Goal: Task Accomplishment & Management: Manage account settings

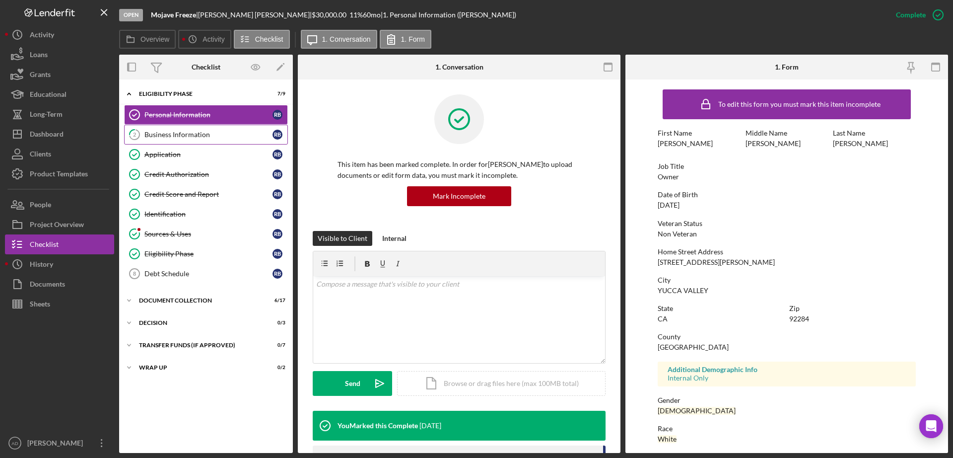
click at [183, 131] on div "Business Information" at bounding box center [208, 135] width 128 height 8
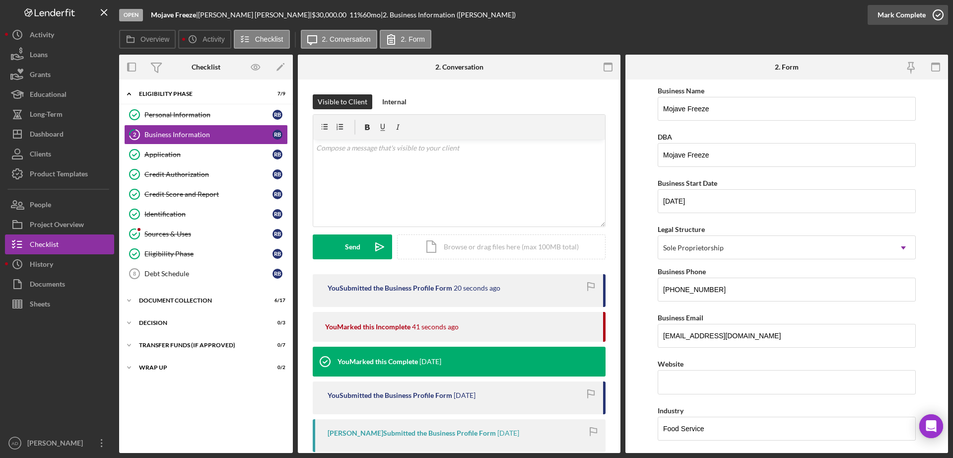
click at [886, 13] on div "Mark Complete" at bounding box center [902, 15] width 48 height 20
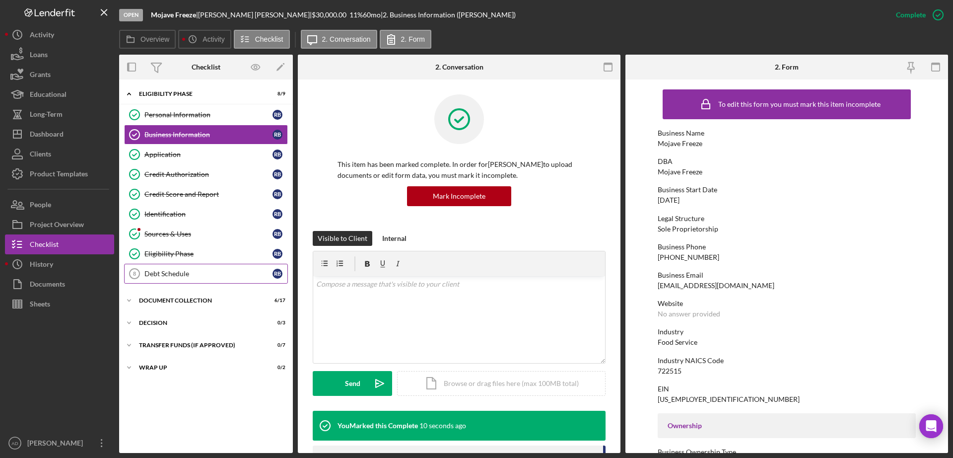
click at [154, 270] on div "Debt Schedule" at bounding box center [208, 274] width 128 height 8
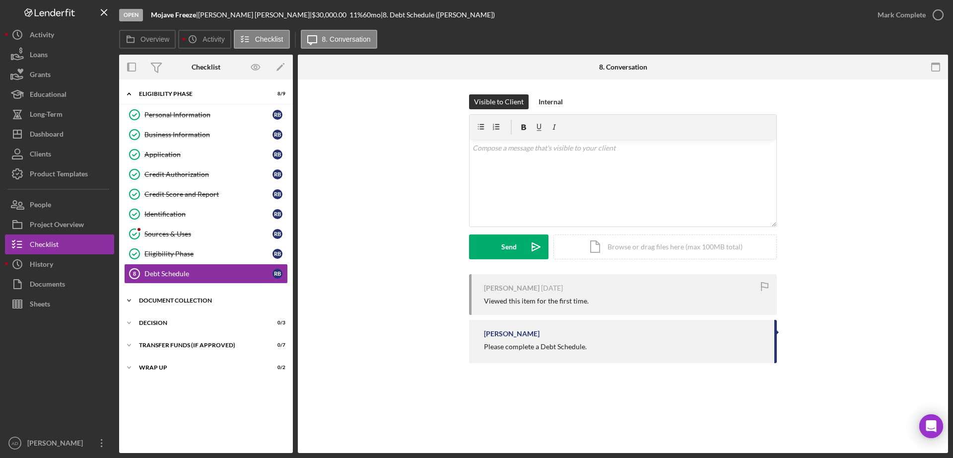
click at [176, 302] on div "Document Collection" at bounding box center [209, 300] width 141 height 6
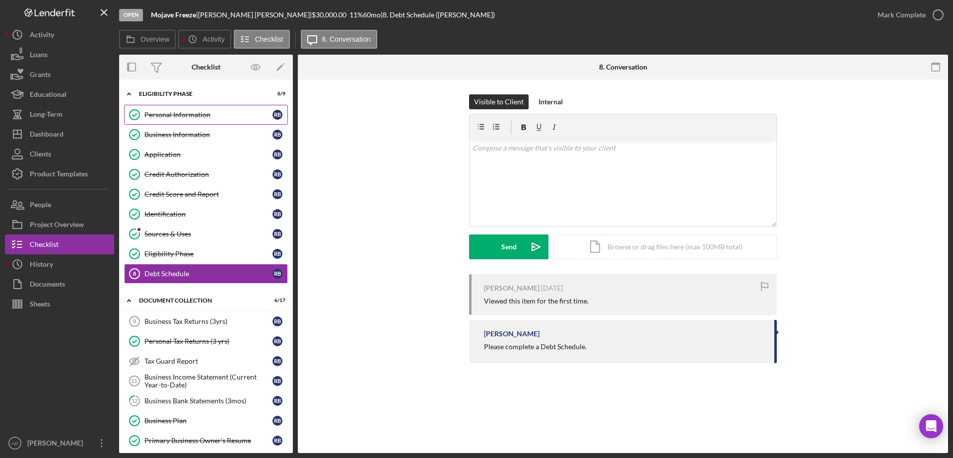
click at [157, 115] on div "Personal Information" at bounding box center [208, 115] width 128 height 8
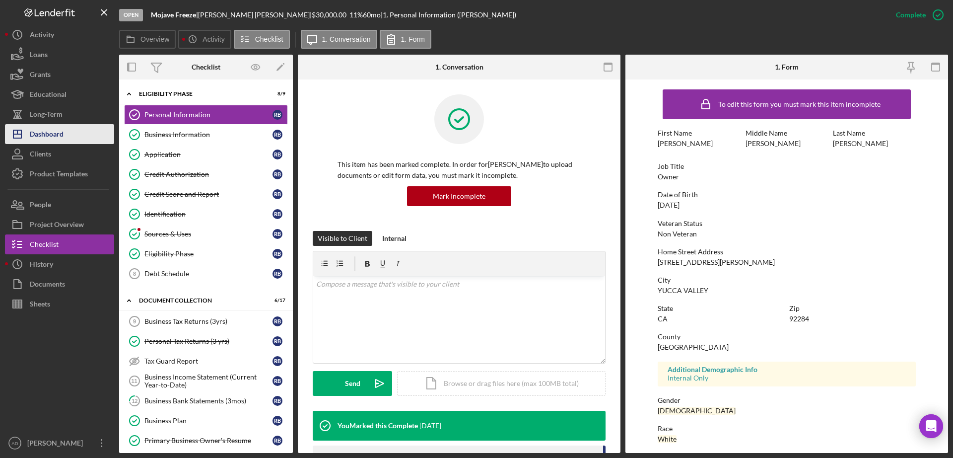
click at [48, 137] on div "Dashboard" at bounding box center [47, 135] width 34 height 22
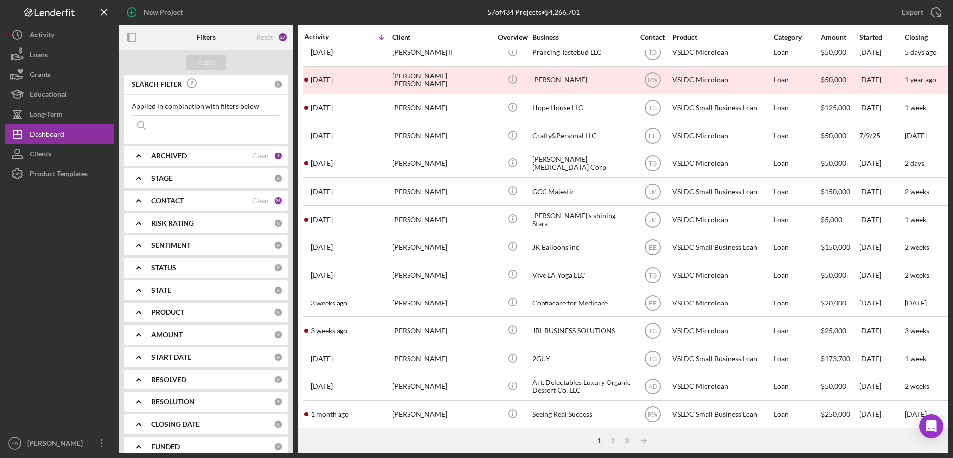
scroll to position [333, 0]
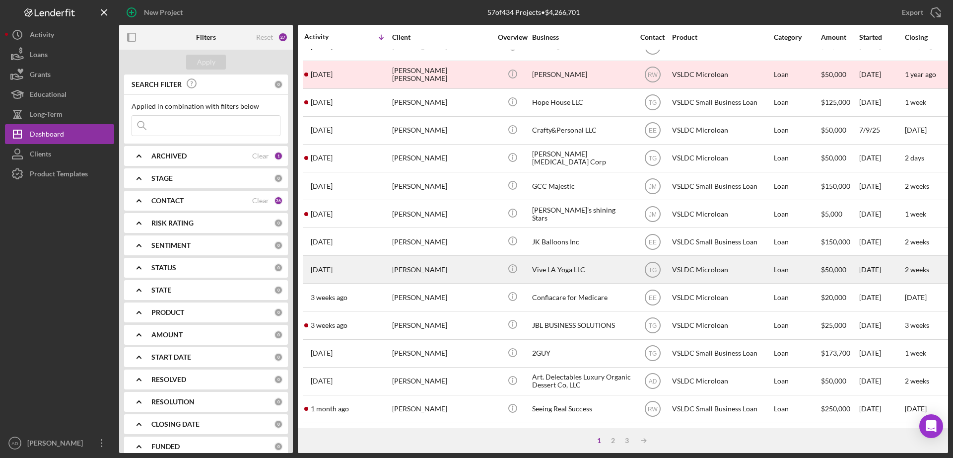
click at [478, 260] on div "[PERSON_NAME]" at bounding box center [441, 269] width 99 height 26
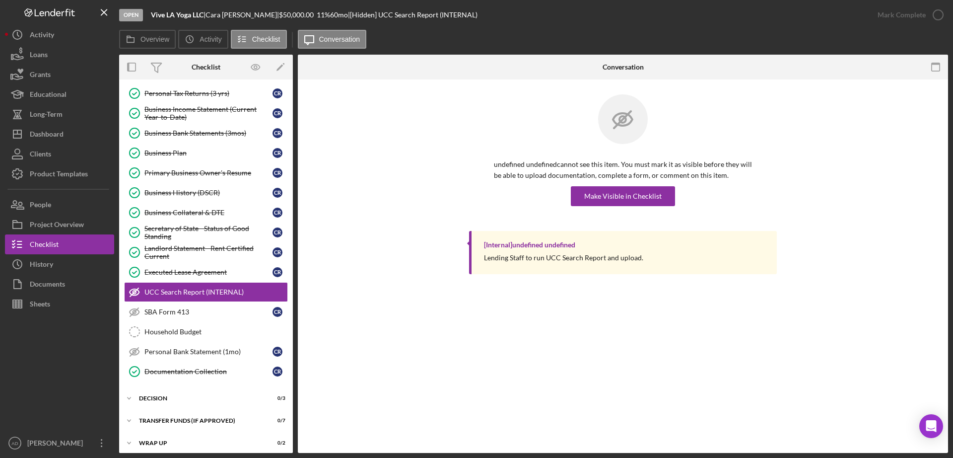
scroll to position [69, 0]
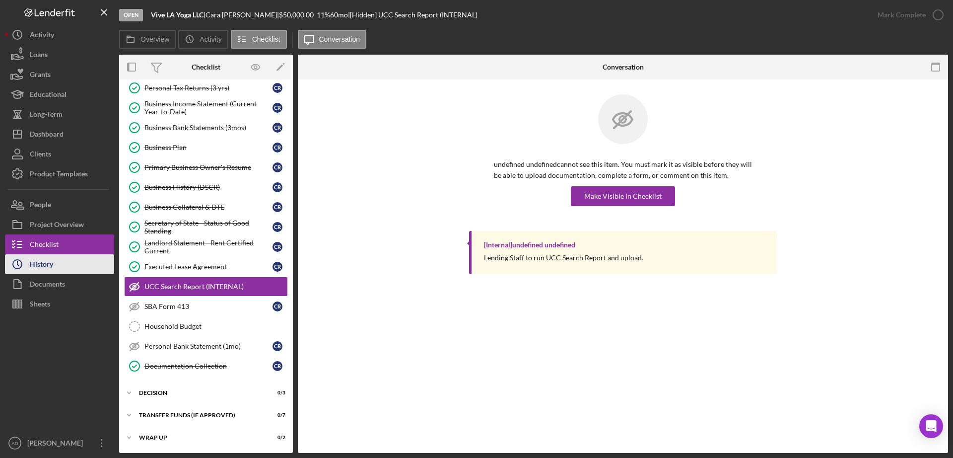
click at [41, 264] on div "History" at bounding box center [41, 265] width 23 height 22
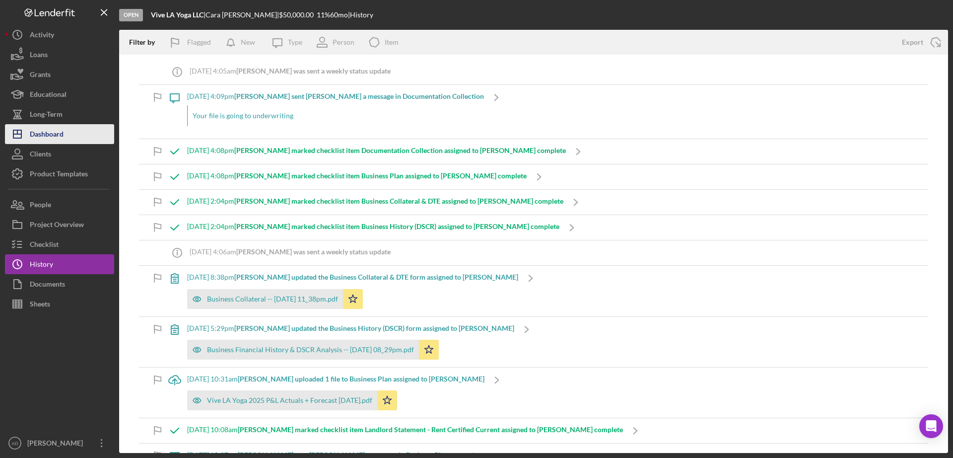
click at [53, 136] on div "Dashboard" at bounding box center [47, 135] width 34 height 22
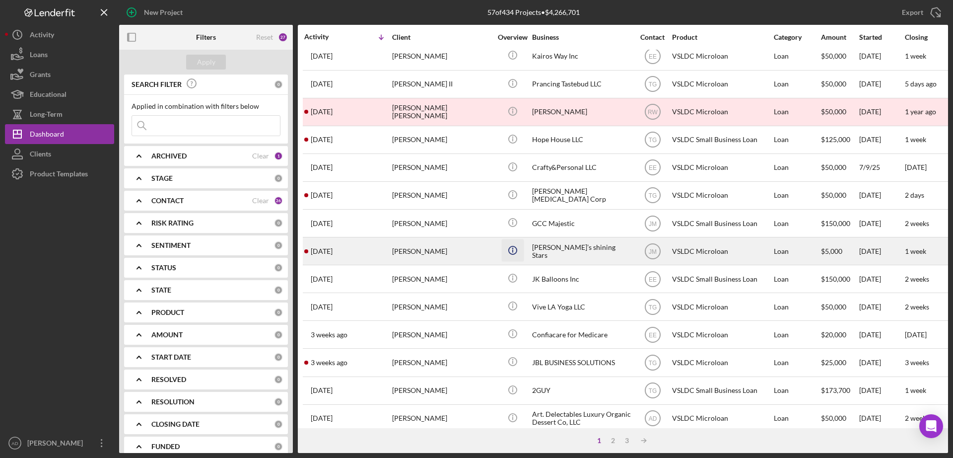
scroll to position [305, 0]
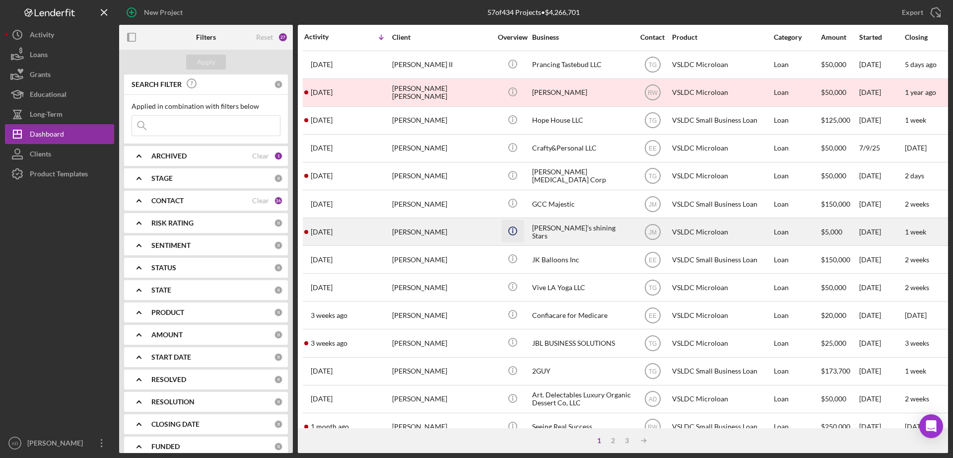
click at [519, 275] on tbody "19 hours ago [PERSON_NAME] [PERSON_NAME] Icon/Info The Culture Side LLC TG VSLD…" at bounding box center [891, 92] width 1177 height 696
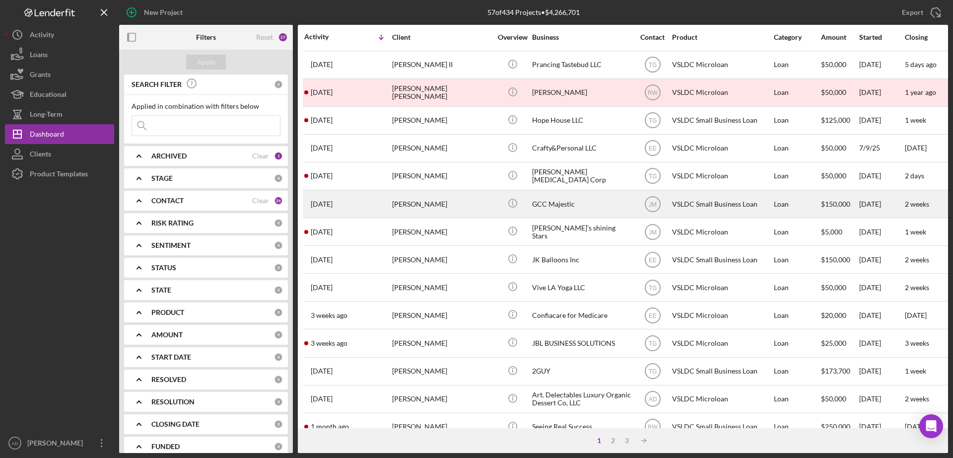
click at [499, 202] on div "Icon/Info" at bounding box center [512, 204] width 37 height 26
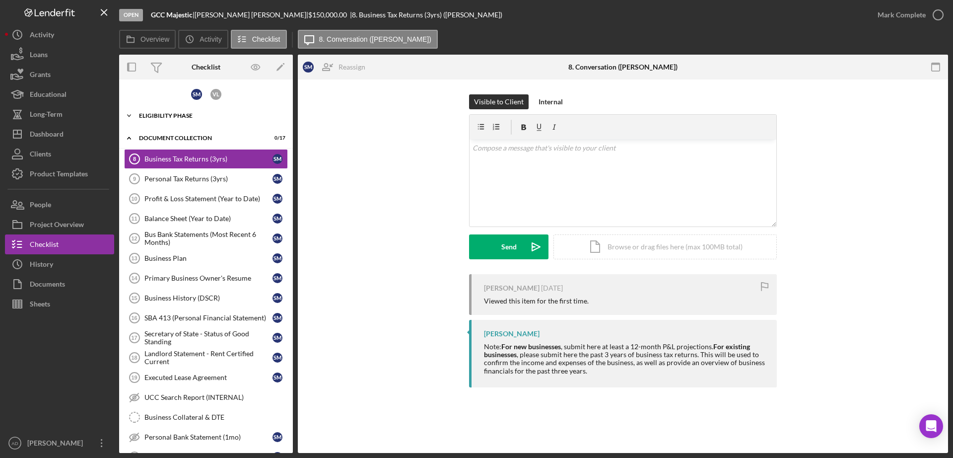
click at [130, 116] on polyline at bounding box center [129, 116] width 3 height 2
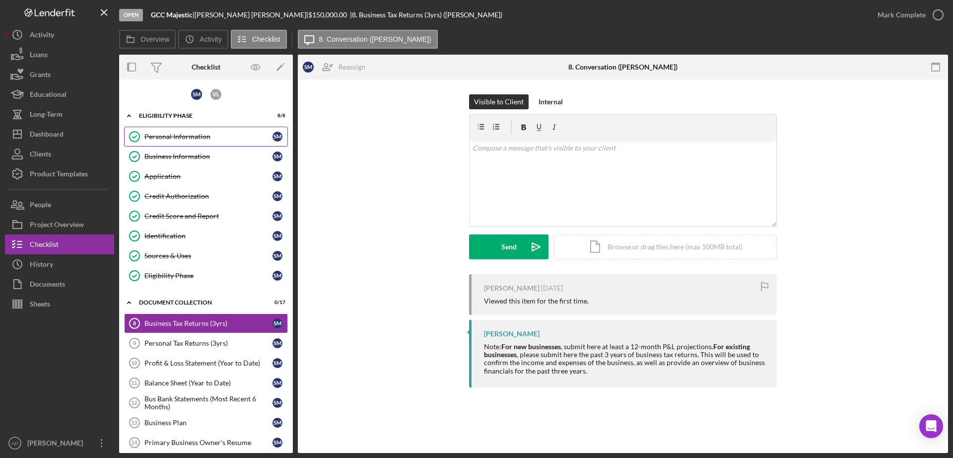
click at [161, 138] on div "Personal Information" at bounding box center [208, 137] width 128 height 8
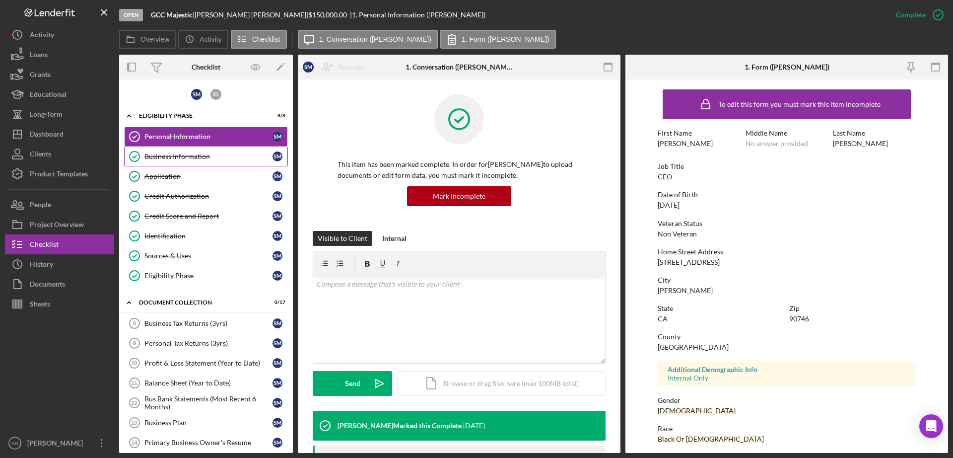
click at [175, 154] on div "Business Information" at bounding box center [208, 156] width 128 height 8
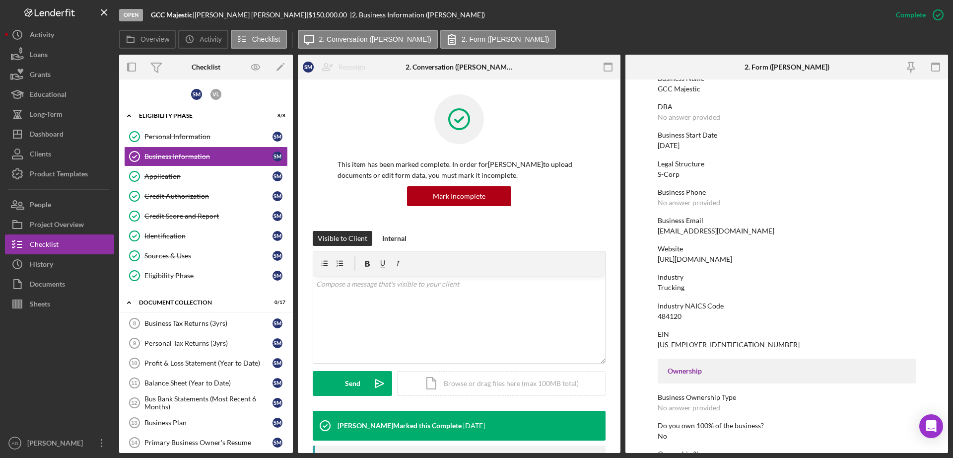
scroll to position [57, 0]
click at [181, 173] on div "Application" at bounding box center [208, 176] width 128 height 8
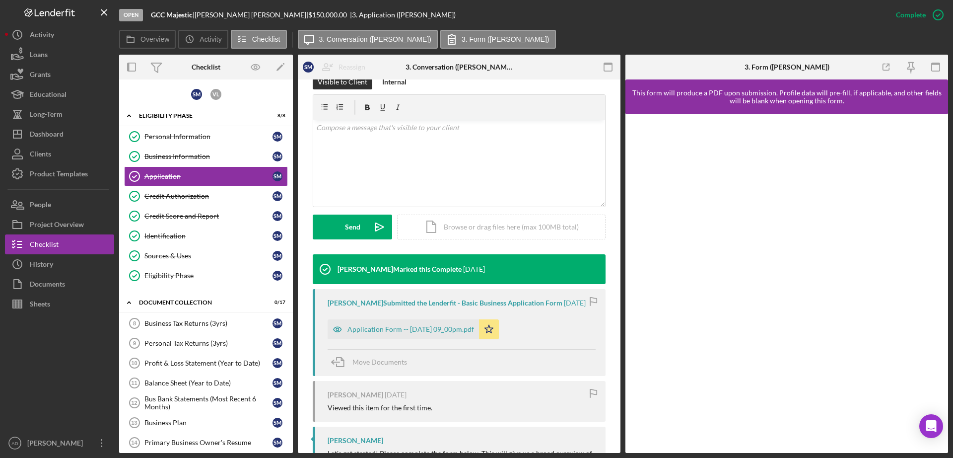
scroll to position [209, 0]
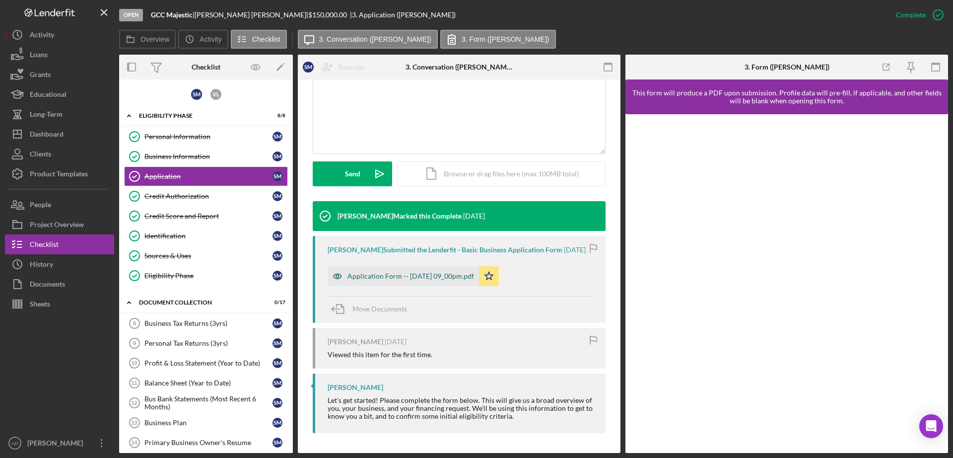
click at [375, 278] on div "Application Form -- [DATE] 09_00pm.pdf" at bounding box center [410, 276] width 127 height 8
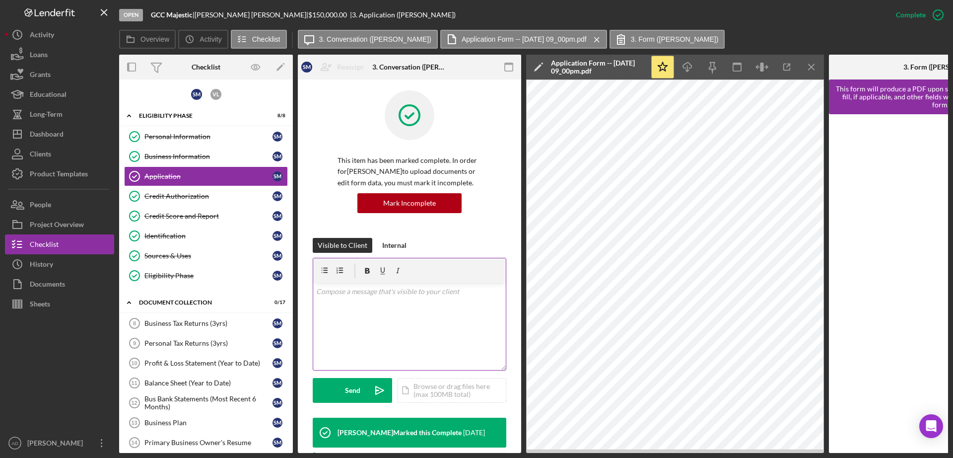
scroll to position [0, 0]
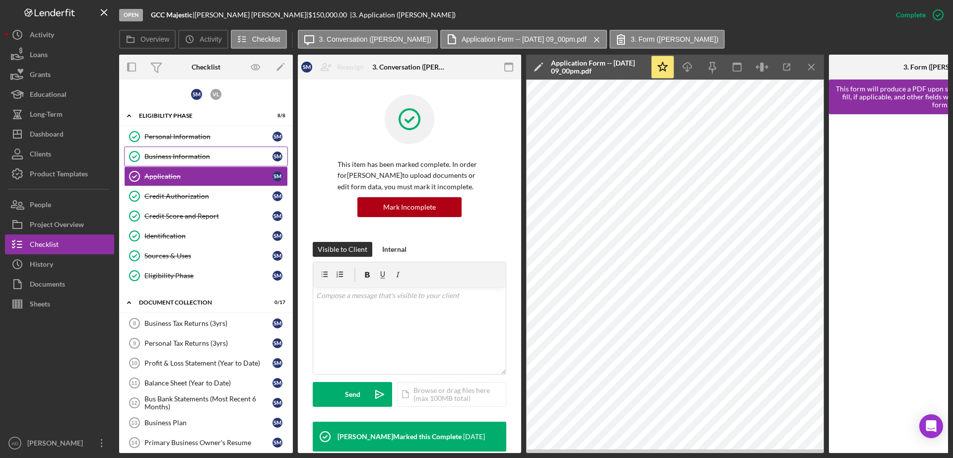
click at [178, 154] on div "Business Information" at bounding box center [208, 156] width 128 height 8
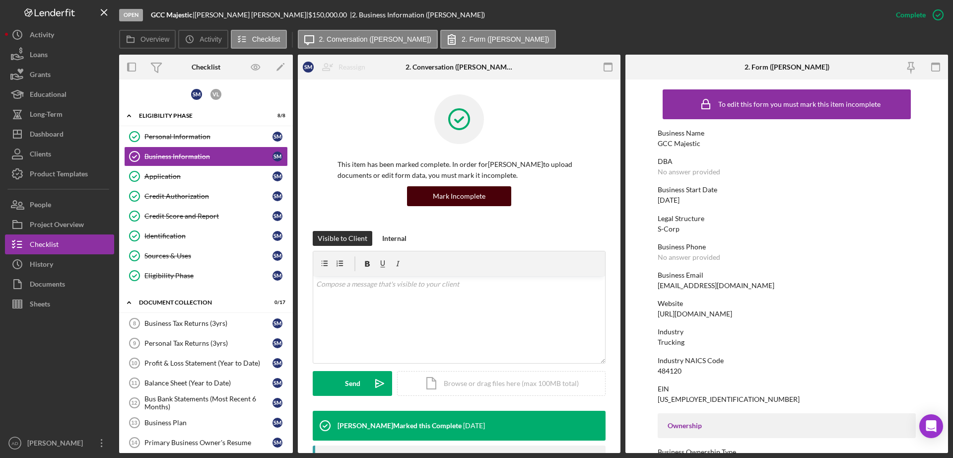
click at [460, 195] on div "Mark Incomplete" at bounding box center [459, 196] width 53 height 20
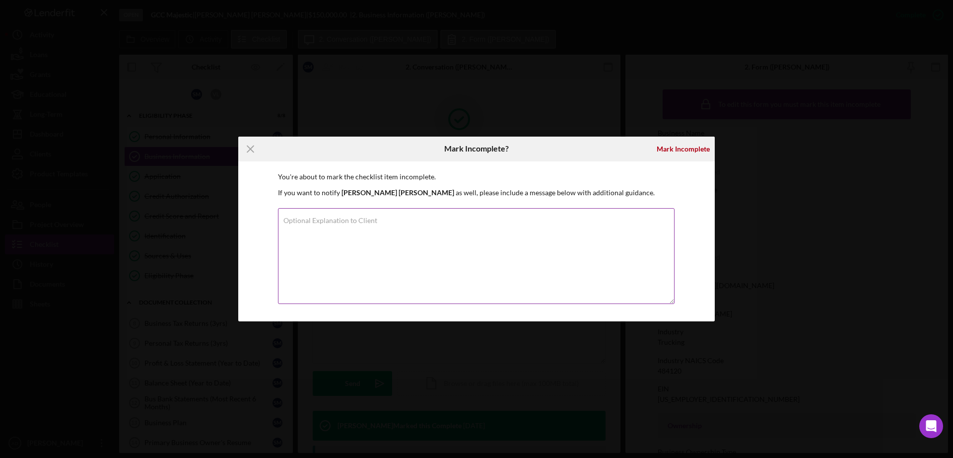
click at [337, 219] on label "Optional Explanation to Client" at bounding box center [330, 220] width 94 height 8
click at [337, 219] on textarea "Optional Explanation to Client" at bounding box center [476, 256] width 397 height 96
click at [337, 219] on label "Optional Explanation to Client" at bounding box center [330, 220] width 94 height 8
click at [337, 219] on textarea "Optional Explanation to Client" at bounding box center [476, 256] width 397 height 96
click at [337, 219] on label "Optional Explanation to Client" at bounding box center [330, 220] width 94 height 8
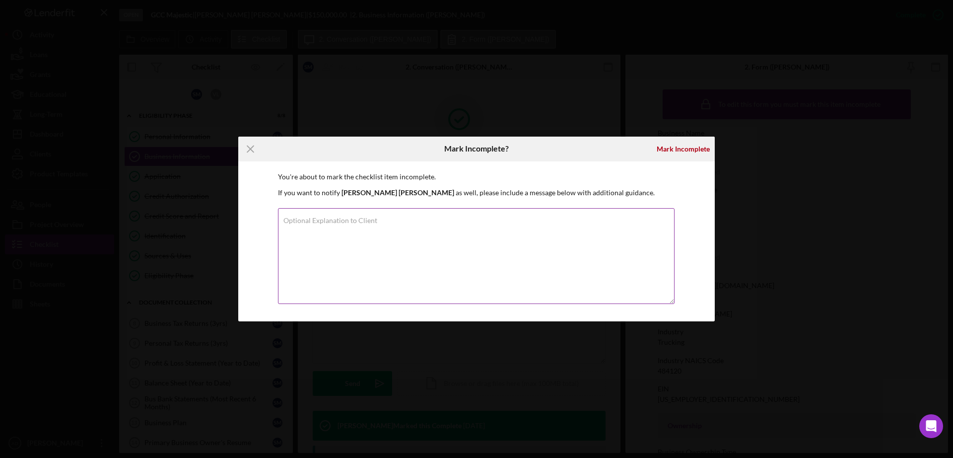
click at [337, 219] on textarea "Optional Explanation to Client" at bounding box center [476, 256] width 397 height 96
click at [333, 226] on textarea "Optional Explanation to Client" at bounding box center [476, 256] width 397 height 96
type textarea "NAICS code is invalid. Please verify on [DOMAIN_NAME] Please provide a business…"
click at [683, 147] on div "Mark Incomplete" at bounding box center [683, 149] width 53 height 20
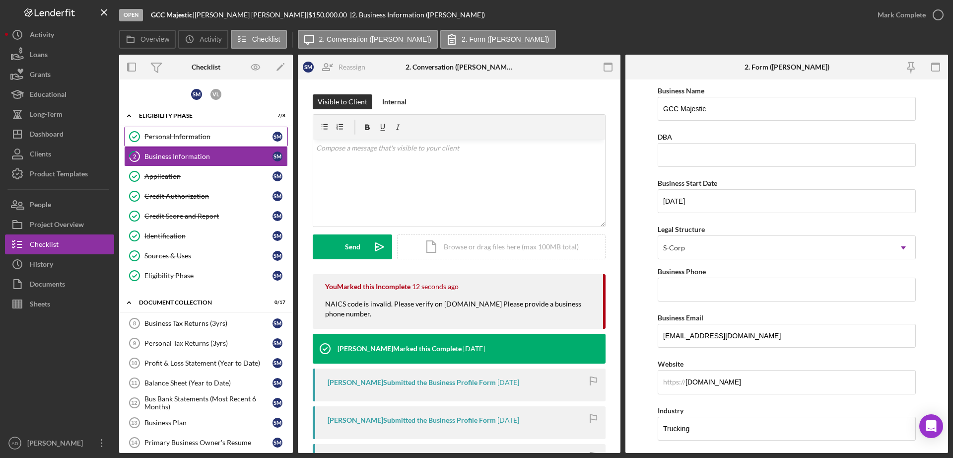
click at [194, 137] on div "Personal Information" at bounding box center [208, 137] width 128 height 8
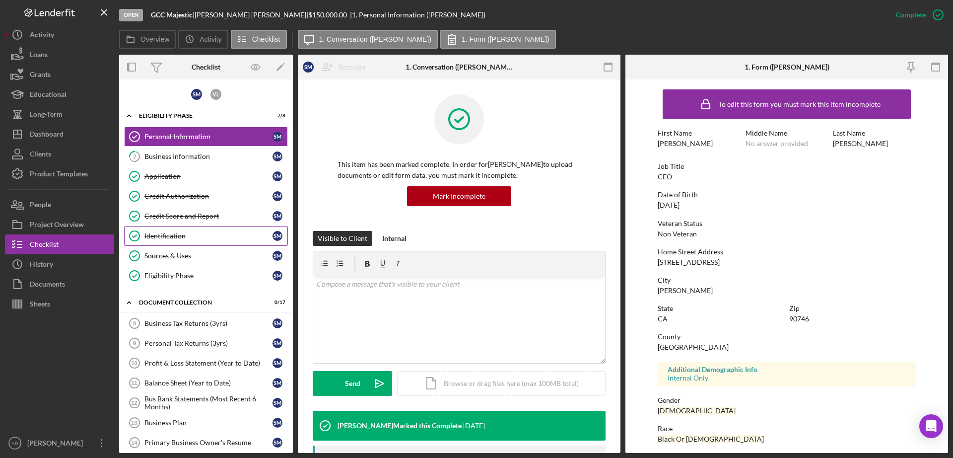
click at [158, 235] on div "Identification" at bounding box center [208, 236] width 128 height 8
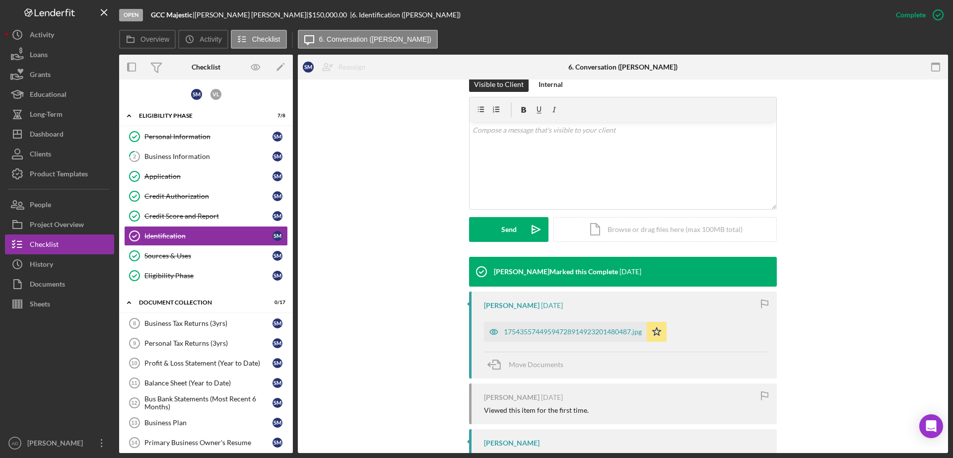
scroll to position [168, 0]
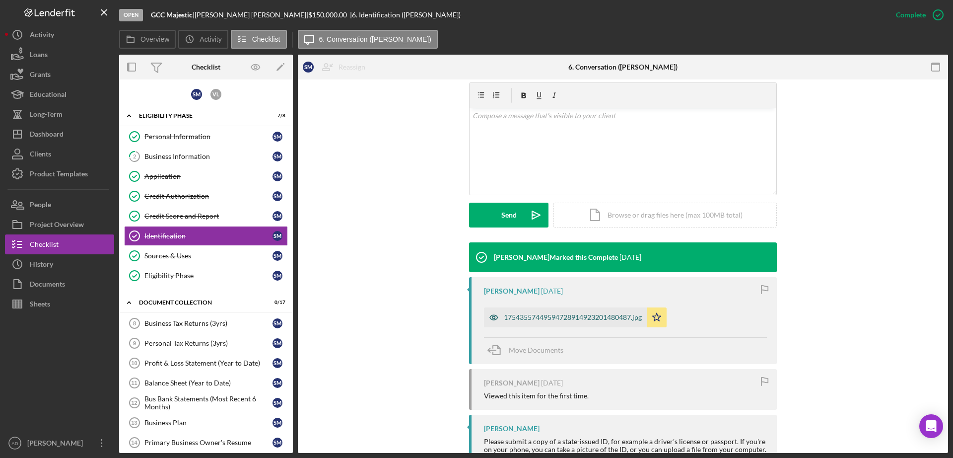
click at [557, 316] on div "17543557449594728914923201480487.jpg" at bounding box center [573, 317] width 138 height 8
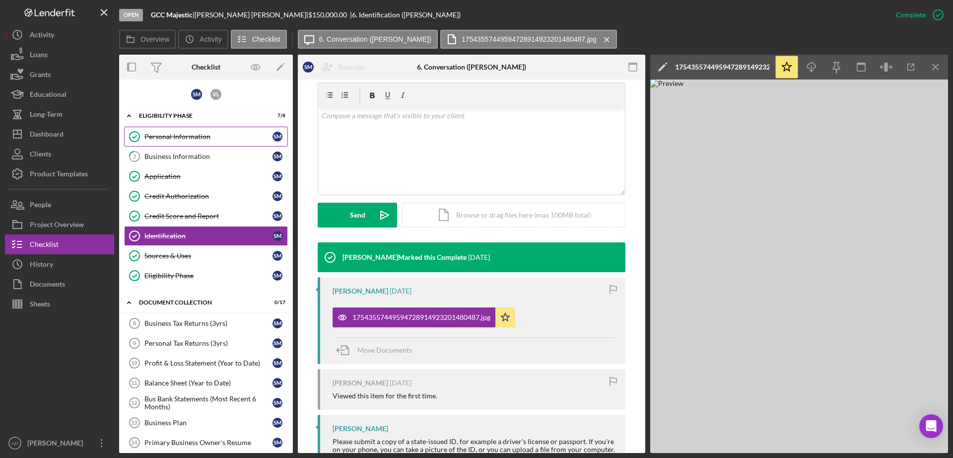
click at [171, 134] on div "Personal Information" at bounding box center [208, 137] width 128 height 8
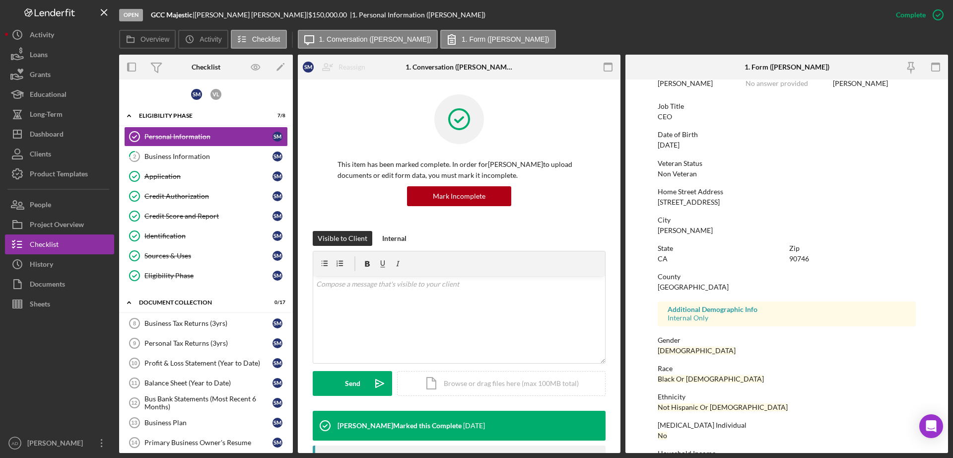
scroll to position [90, 0]
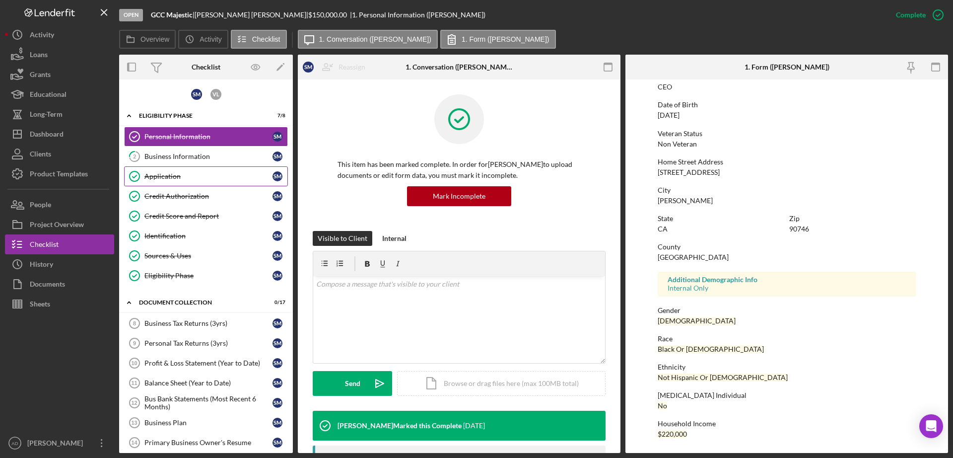
click at [168, 173] on div "Application" at bounding box center [208, 176] width 128 height 8
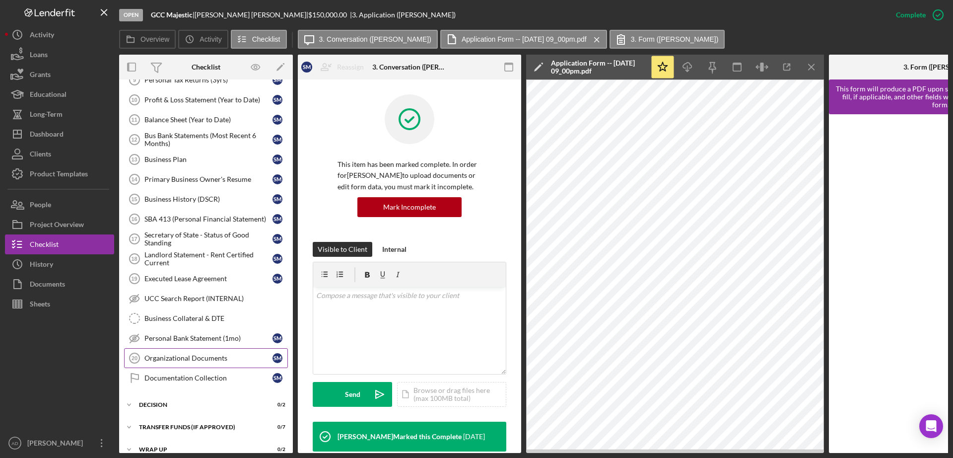
scroll to position [278, 0]
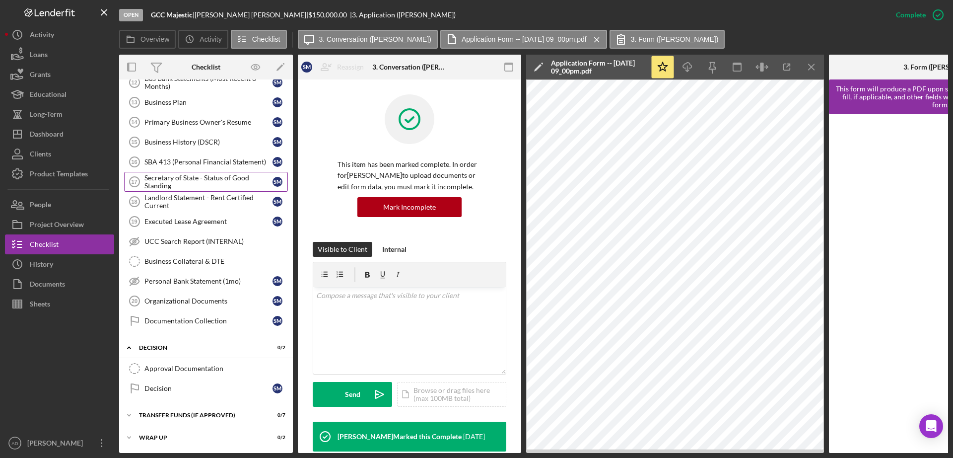
scroll to position [0, 0]
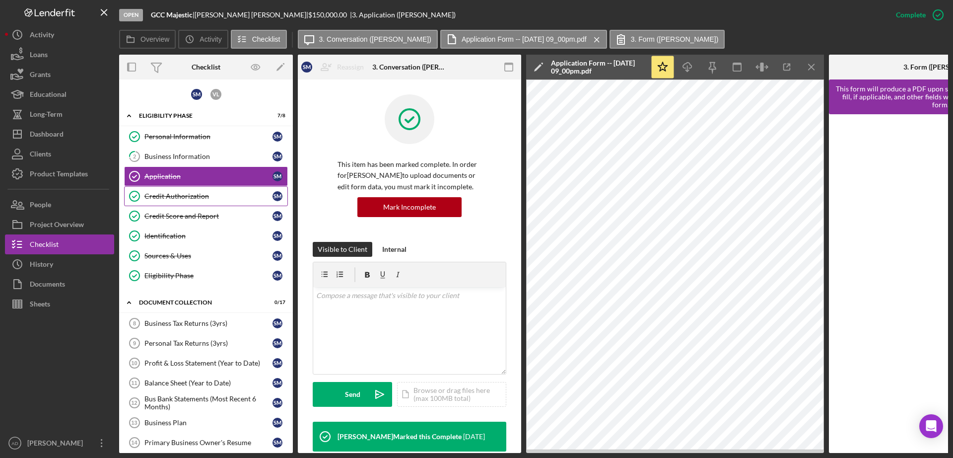
click at [157, 196] on div "Credit Authorization" at bounding box center [208, 196] width 128 height 8
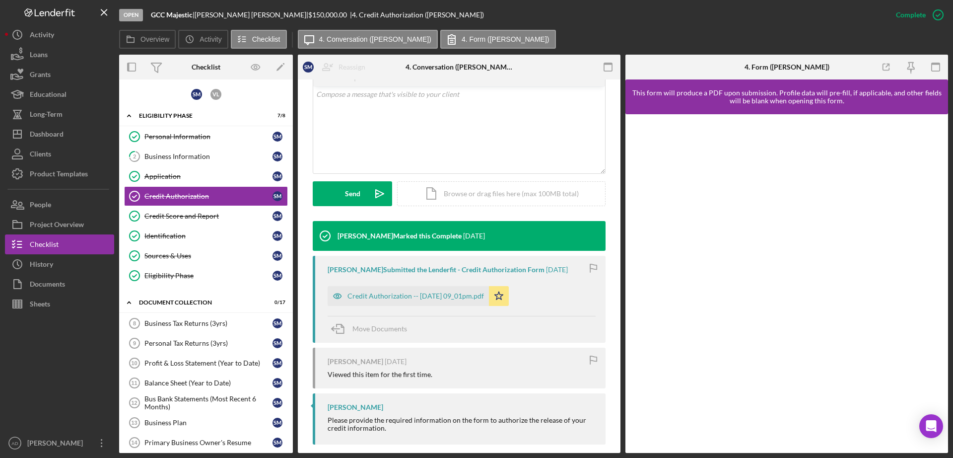
scroll to position [201, 0]
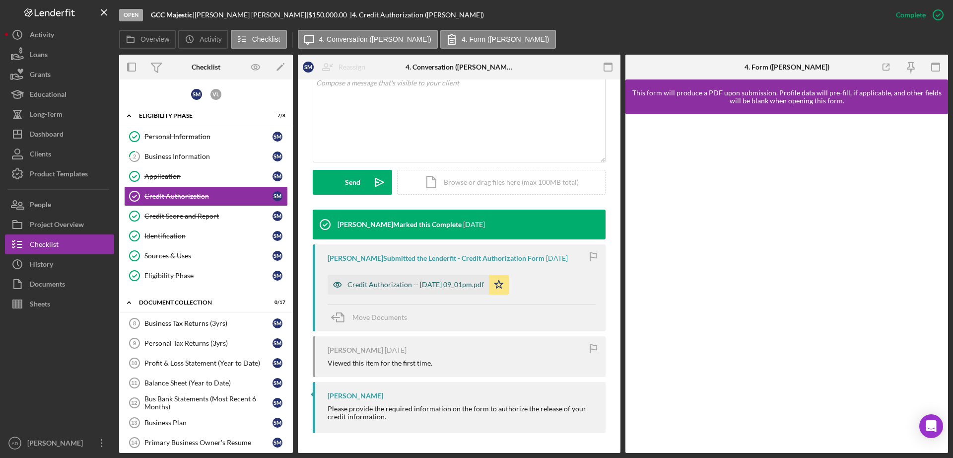
click at [401, 286] on div "Credit Authorization -- [DATE] 09_01pm.pdf" at bounding box center [415, 284] width 137 height 8
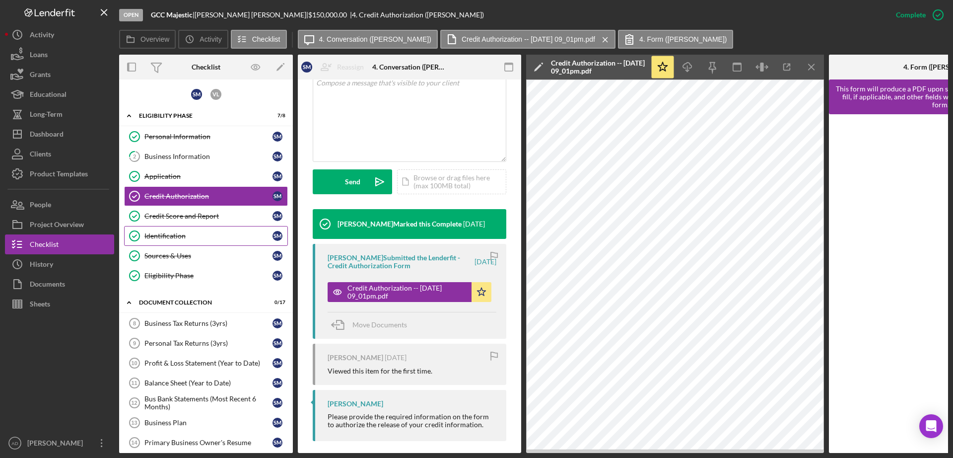
click at [180, 240] on link "Identification Identification S M" at bounding box center [206, 236] width 164 height 20
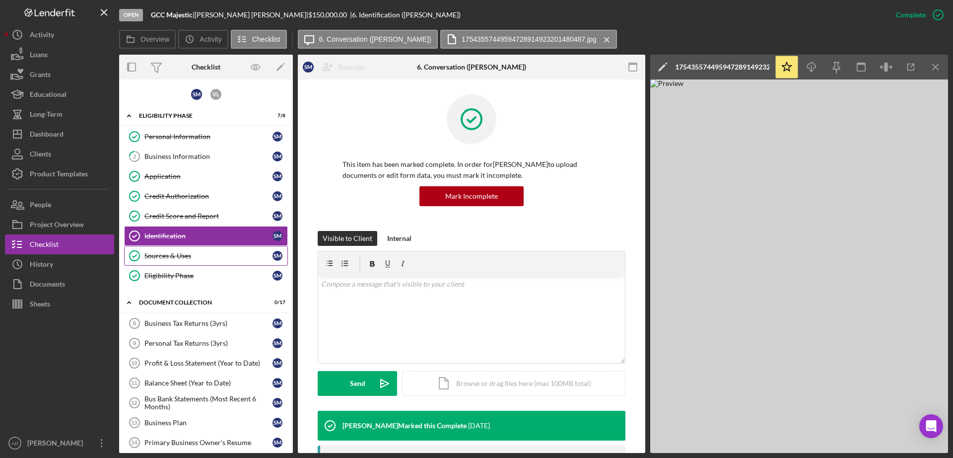
click at [174, 254] on div "Sources & Uses" at bounding box center [208, 256] width 128 height 8
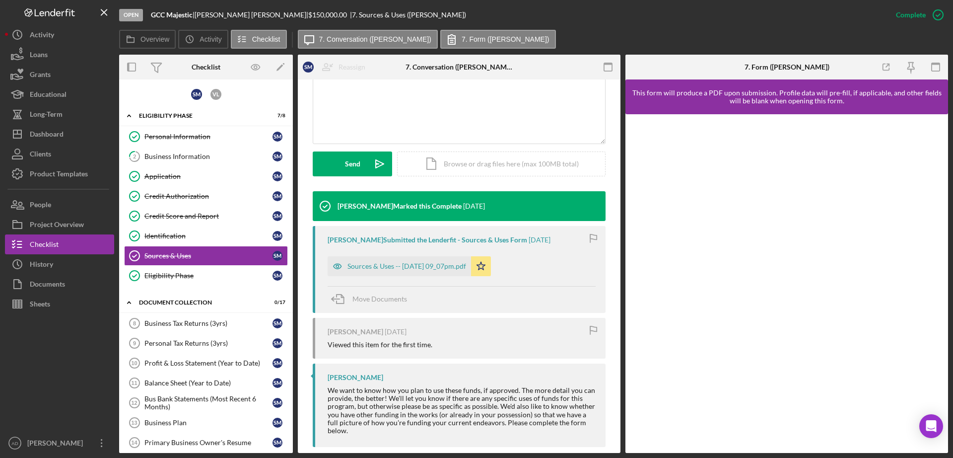
scroll to position [225, 0]
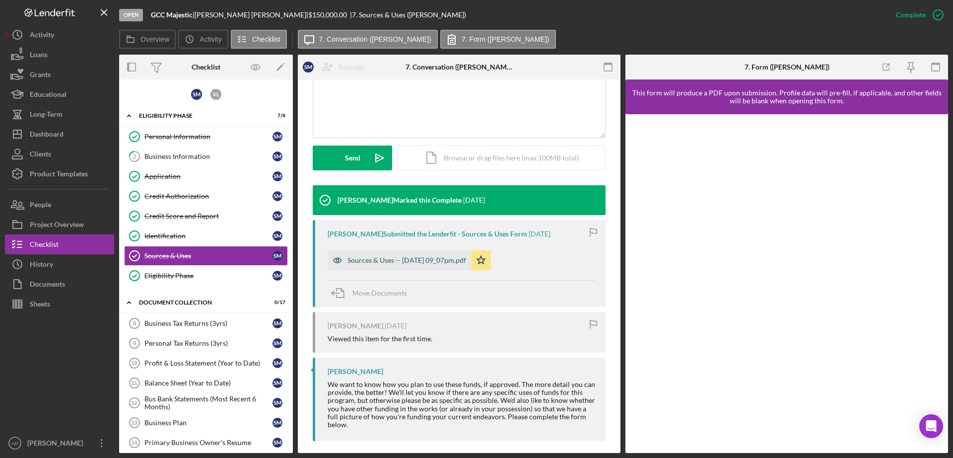
click at [421, 256] on div "Sources & Uses -- [DATE] 09_07pm.pdf" at bounding box center [406, 260] width 119 height 8
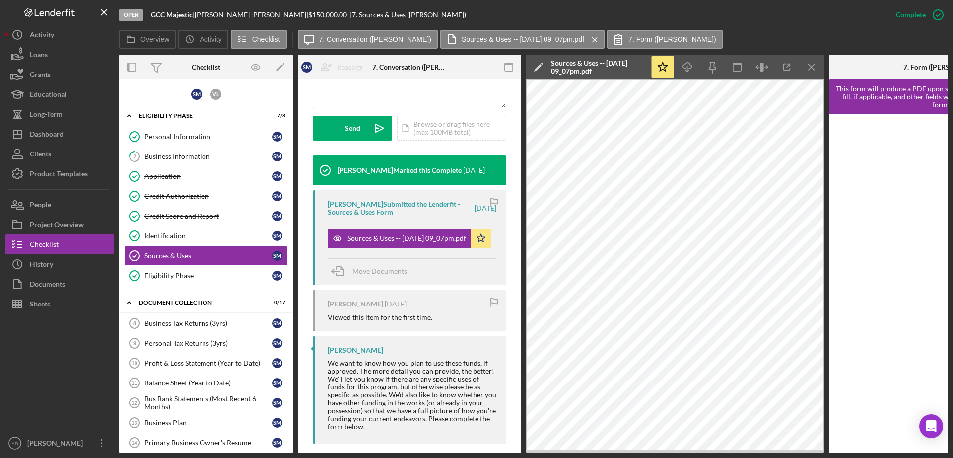
scroll to position [279, 0]
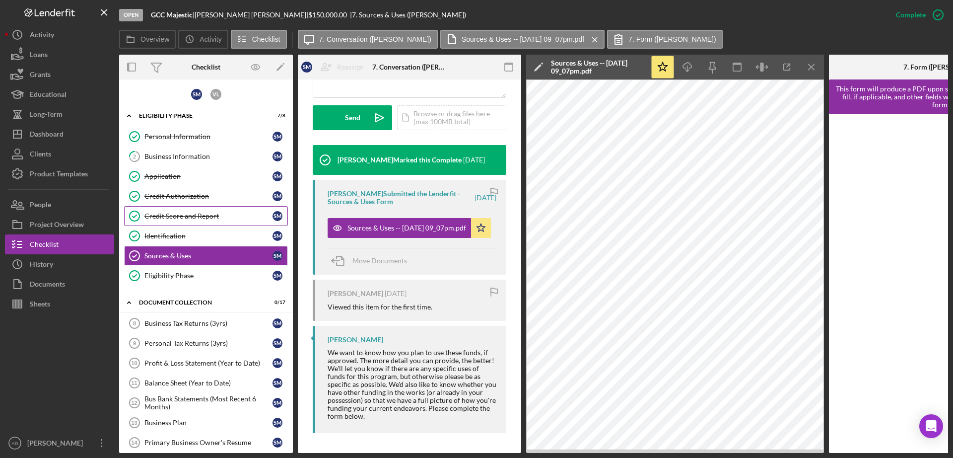
click at [194, 212] on div "Credit Score and Report" at bounding box center [208, 216] width 128 height 8
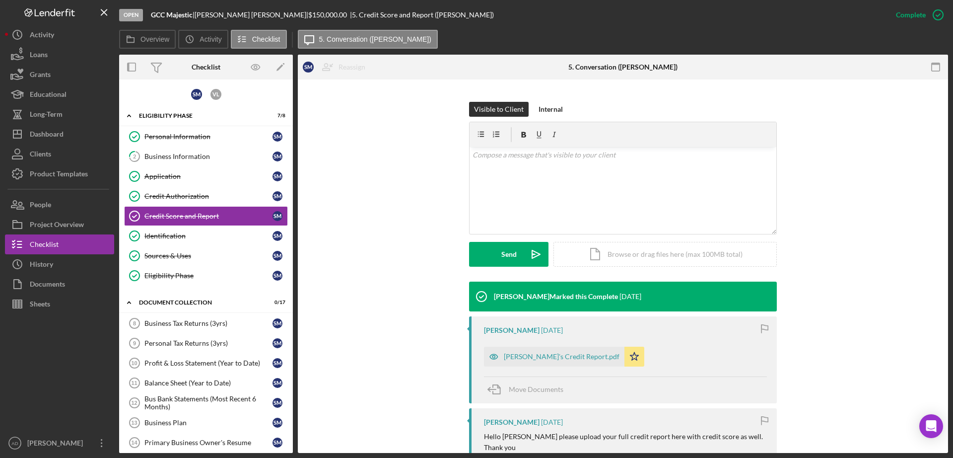
scroll to position [250, 0]
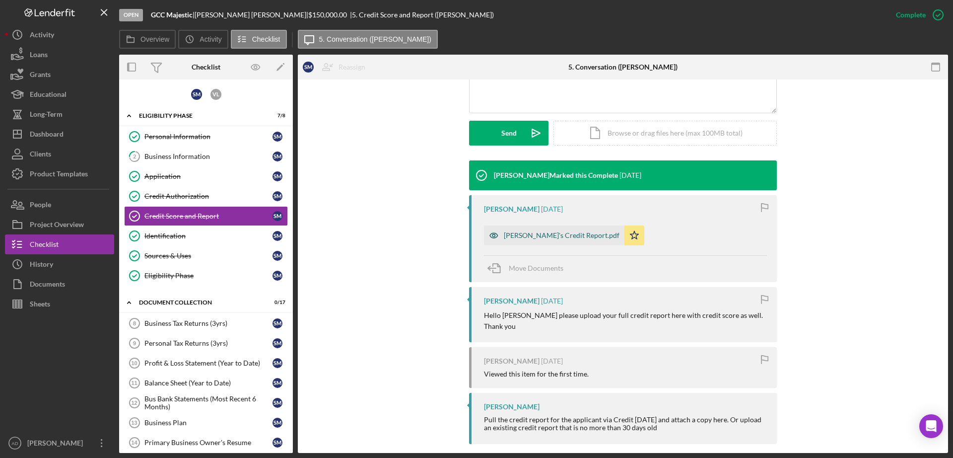
click at [532, 233] on div "[PERSON_NAME]'s Credit Report.pdf" at bounding box center [562, 235] width 116 height 8
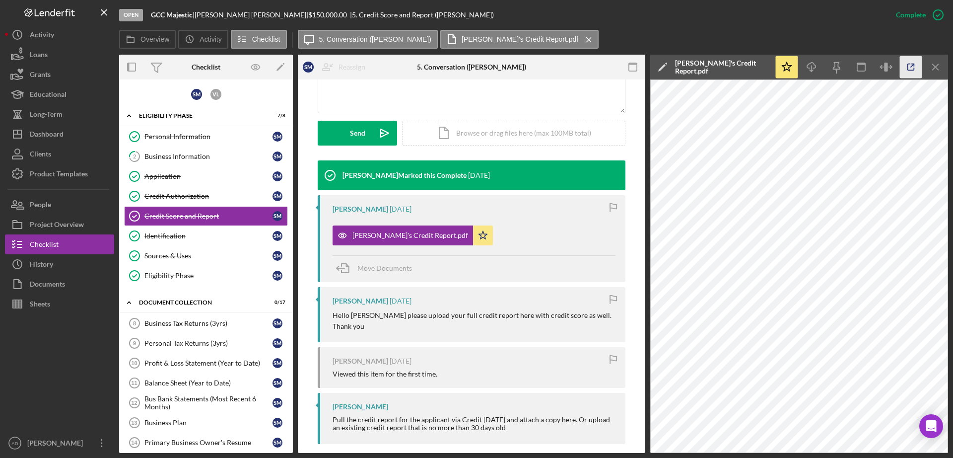
click at [911, 63] on icon "button" at bounding box center [911, 67] width 22 height 22
click at [78, 261] on button "Icon/History History" at bounding box center [59, 264] width 109 height 20
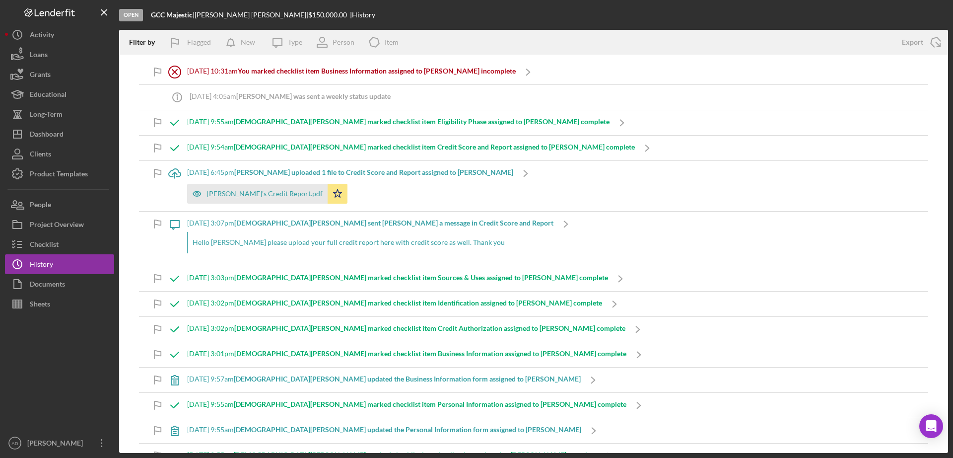
click at [323, 72] on b "You marked checklist item Business Information assigned to [PERSON_NAME] incomp…" at bounding box center [377, 71] width 278 height 8
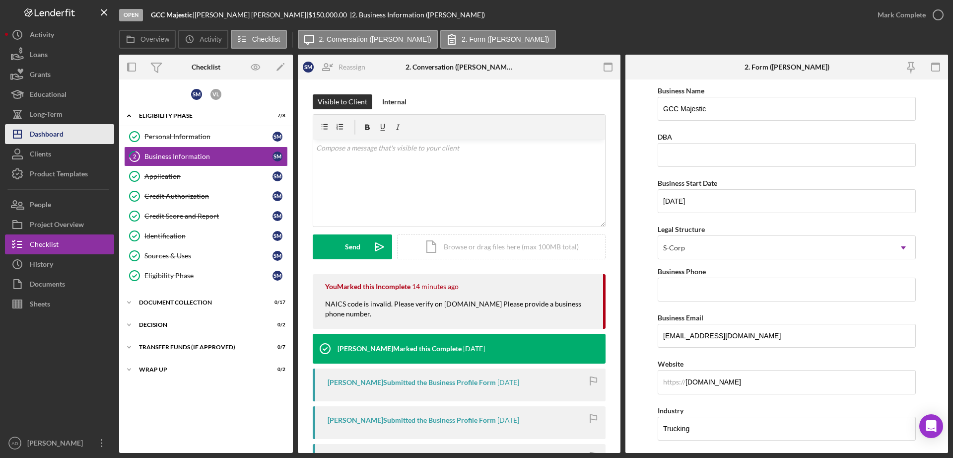
click at [65, 135] on button "Icon/Dashboard Dashboard" at bounding box center [59, 134] width 109 height 20
